Goal: Obtain resource: Download file/media

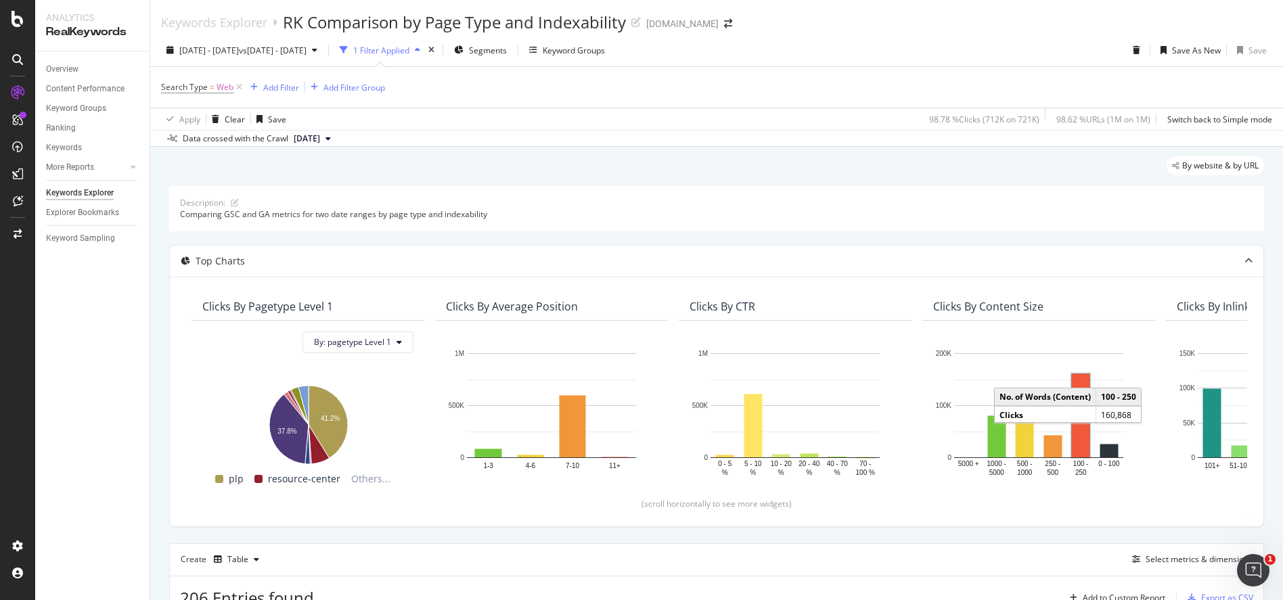
scroll to position [180, 0]
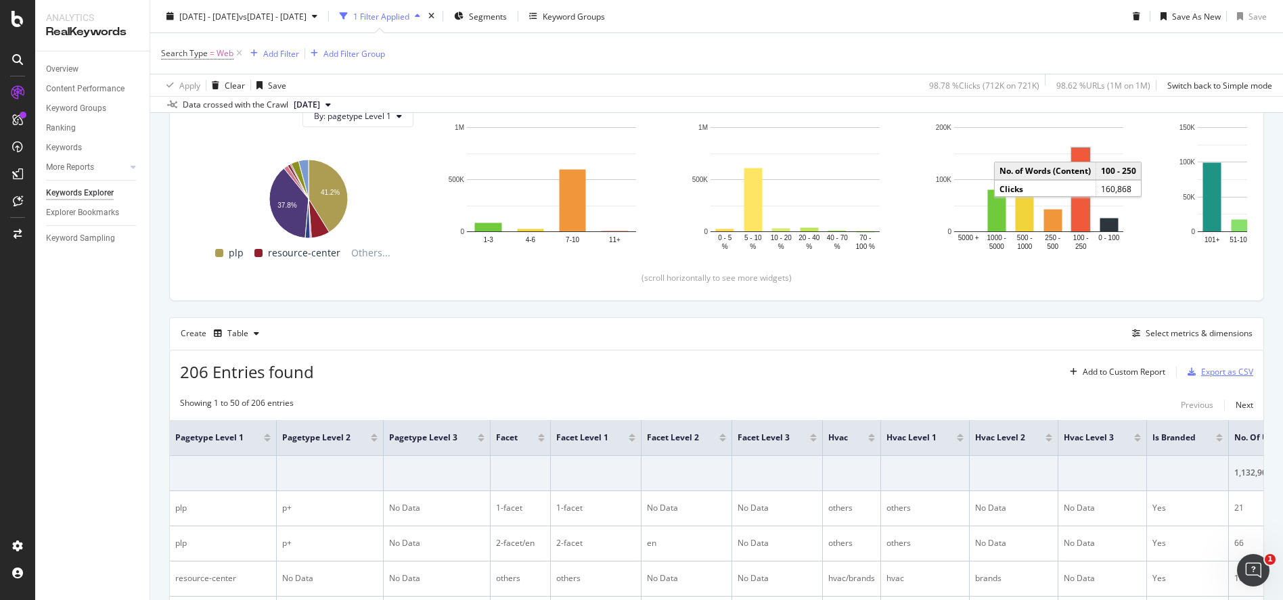
click at [1224, 370] on div "Export as CSV" at bounding box center [1227, 372] width 52 height 12
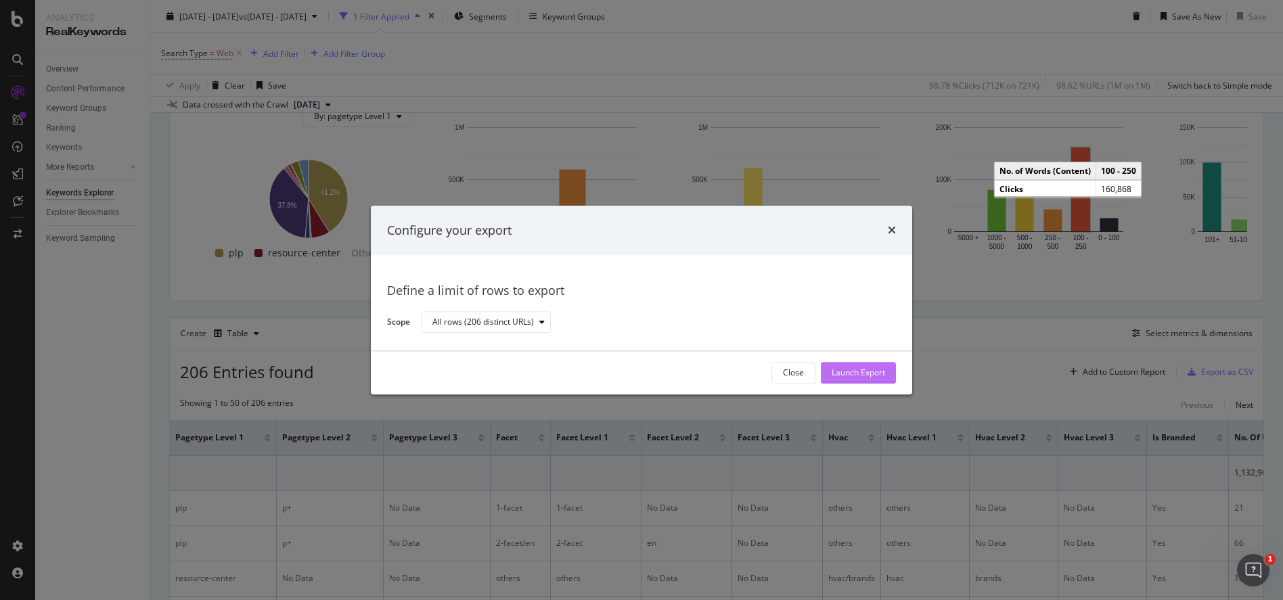
click at [887, 380] on button "Launch Export" at bounding box center [858, 373] width 75 height 22
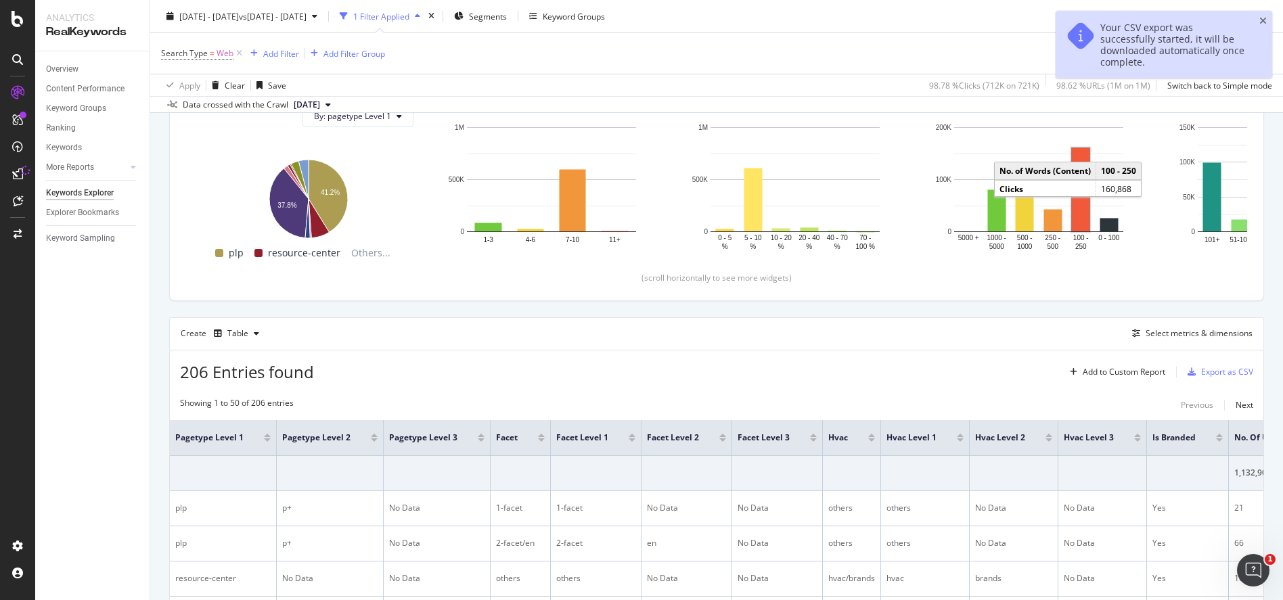
click at [899, 53] on div "Search Type = Web Add Filter Add Filter Group" at bounding box center [716, 53] width 1111 height 41
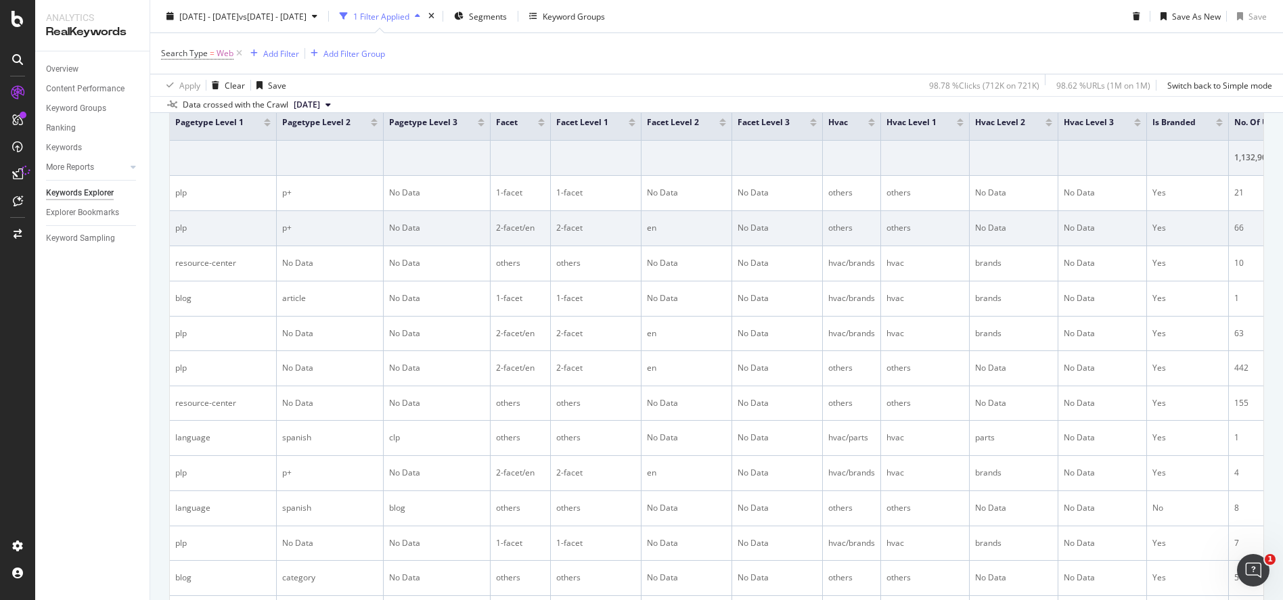
scroll to position [203, 0]
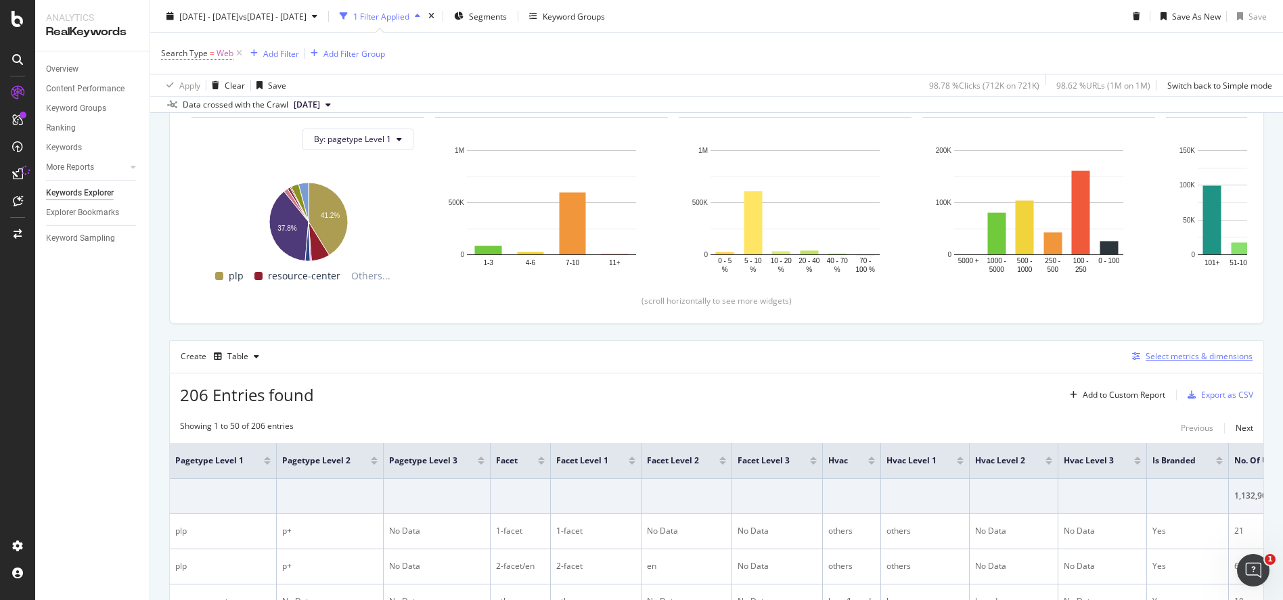
click at [1205, 349] on div "Select metrics & dimensions" at bounding box center [1190, 356] width 126 height 15
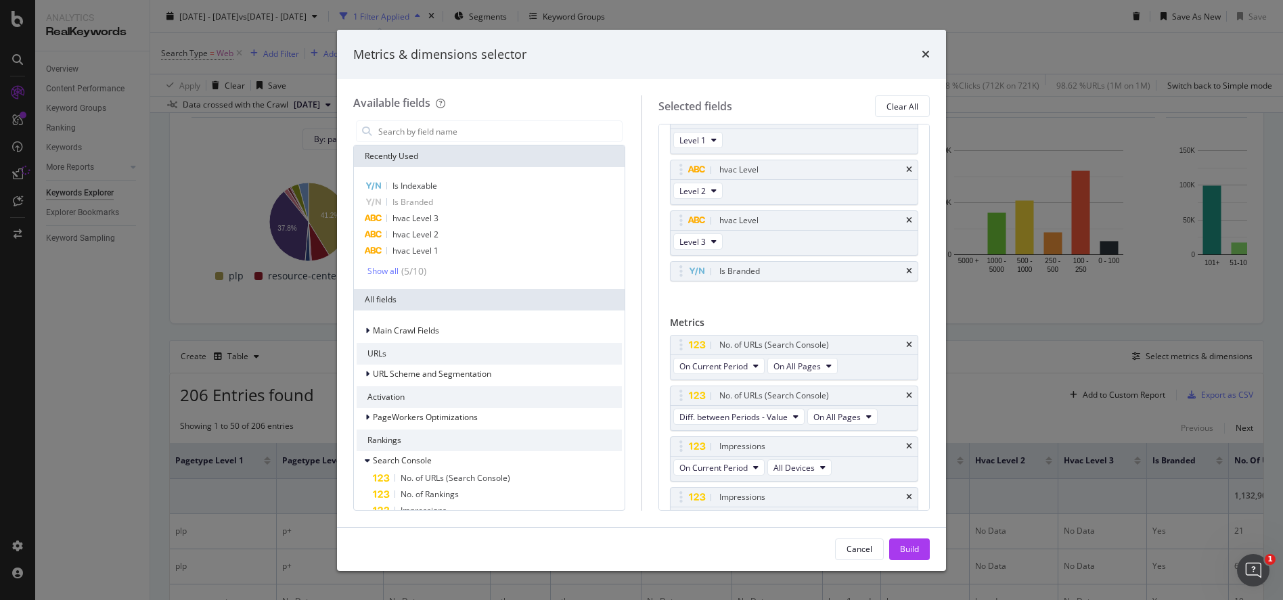
scroll to position [471, 0]
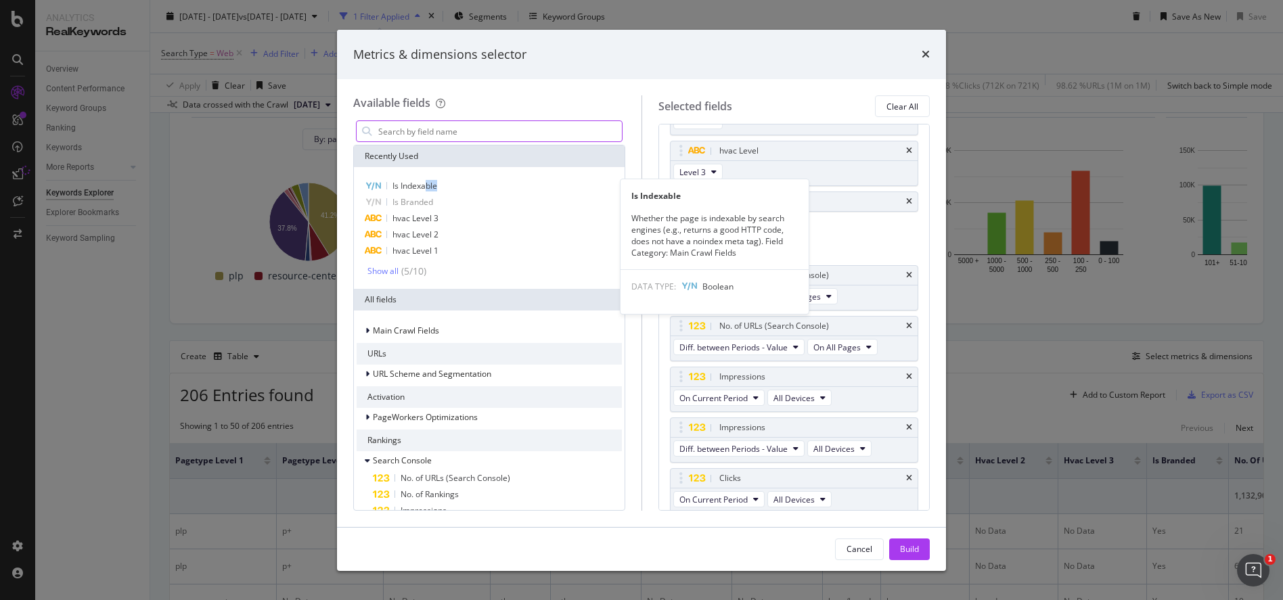
drag, startPoint x: 427, startPoint y: 183, endPoint x: 515, endPoint y: 141, distance: 97.5
click at [500, 175] on div "Is Indexable Is Indexable Whether the page is indexable by search engines (e.g.…" at bounding box center [489, 228] width 271 height 122
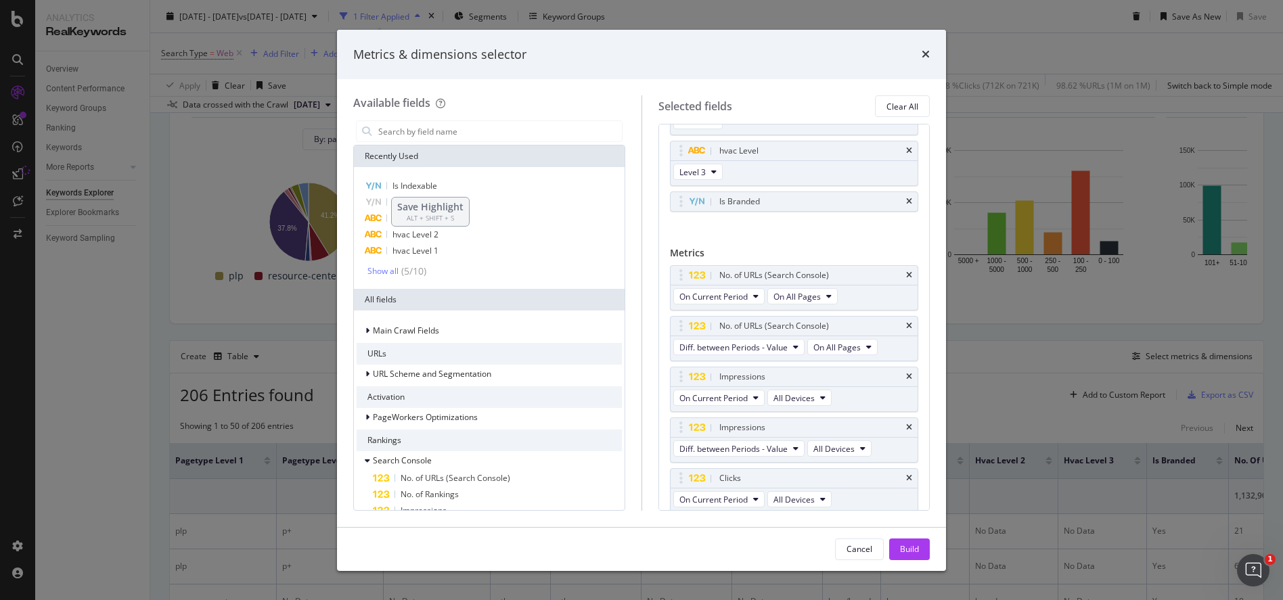
click at [541, 106] on div "Available fields" at bounding box center [489, 103] width 272 height 16
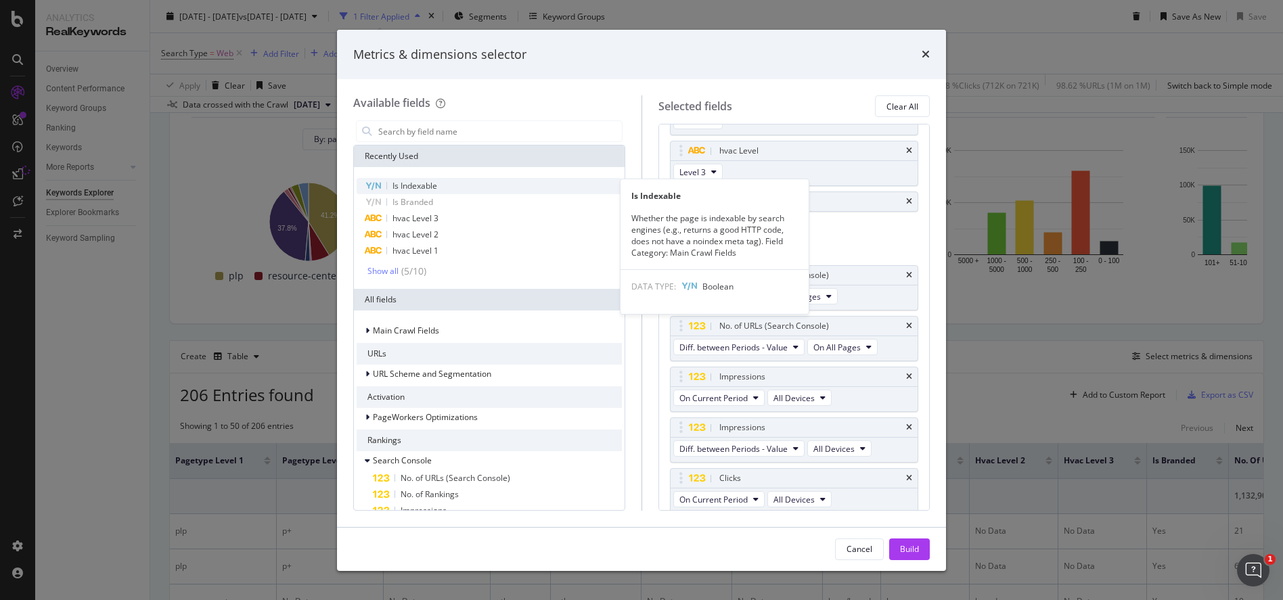
click at [409, 187] on span "Is Indexable" at bounding box center [414, 186] width 45 height 12
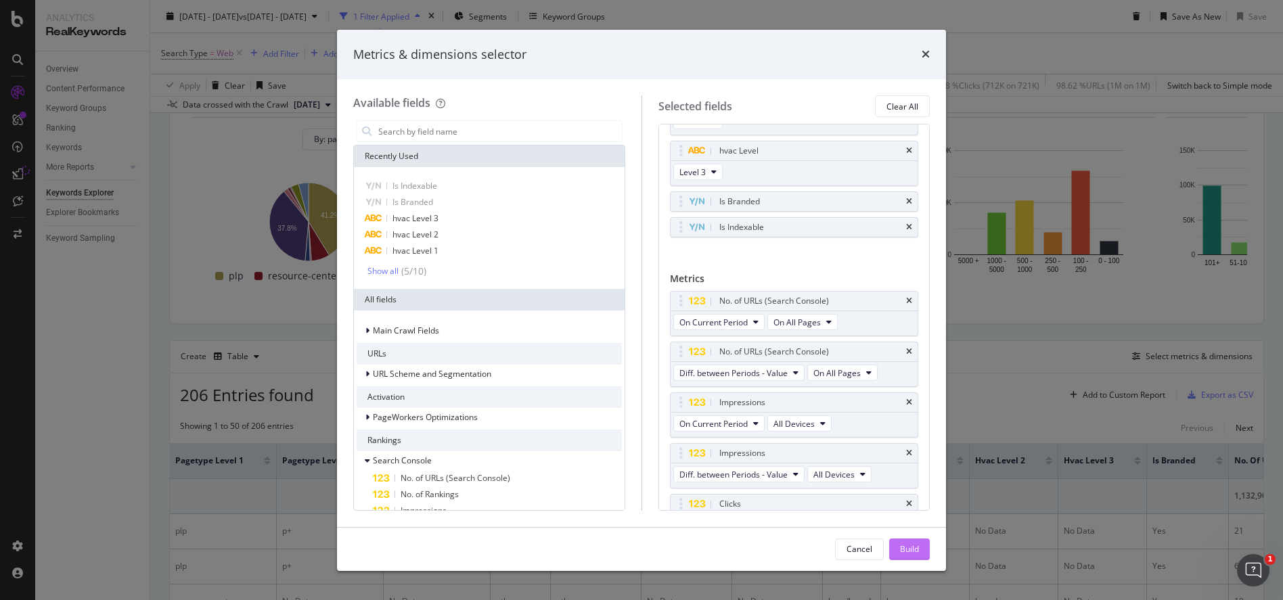
click at [909, 549] on div "Build" at bounding box center [909, 549] width 19 height 12
